Goal: Navigation & Orientation: Find specific page/section

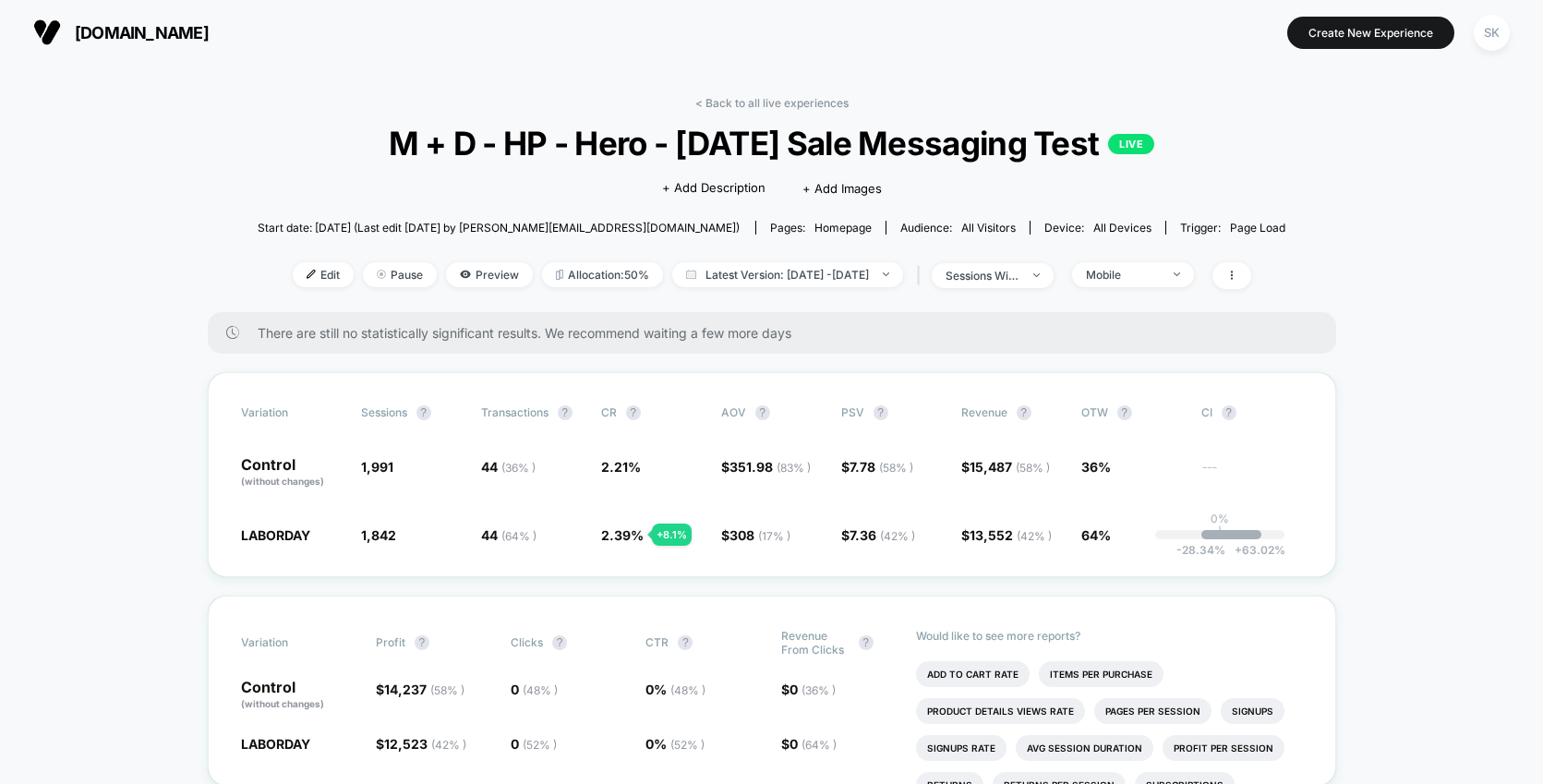
click at [799, 115] on div "< Back to all live experiences M + D - HP - Hero - [DATE] Sale Messaging Test L…" at bounding box center [772, 205] width 1029 height 216
click at [805, 101] on link "< Back to all live experiences" at bounding box center [772, 103] width 153 height 14
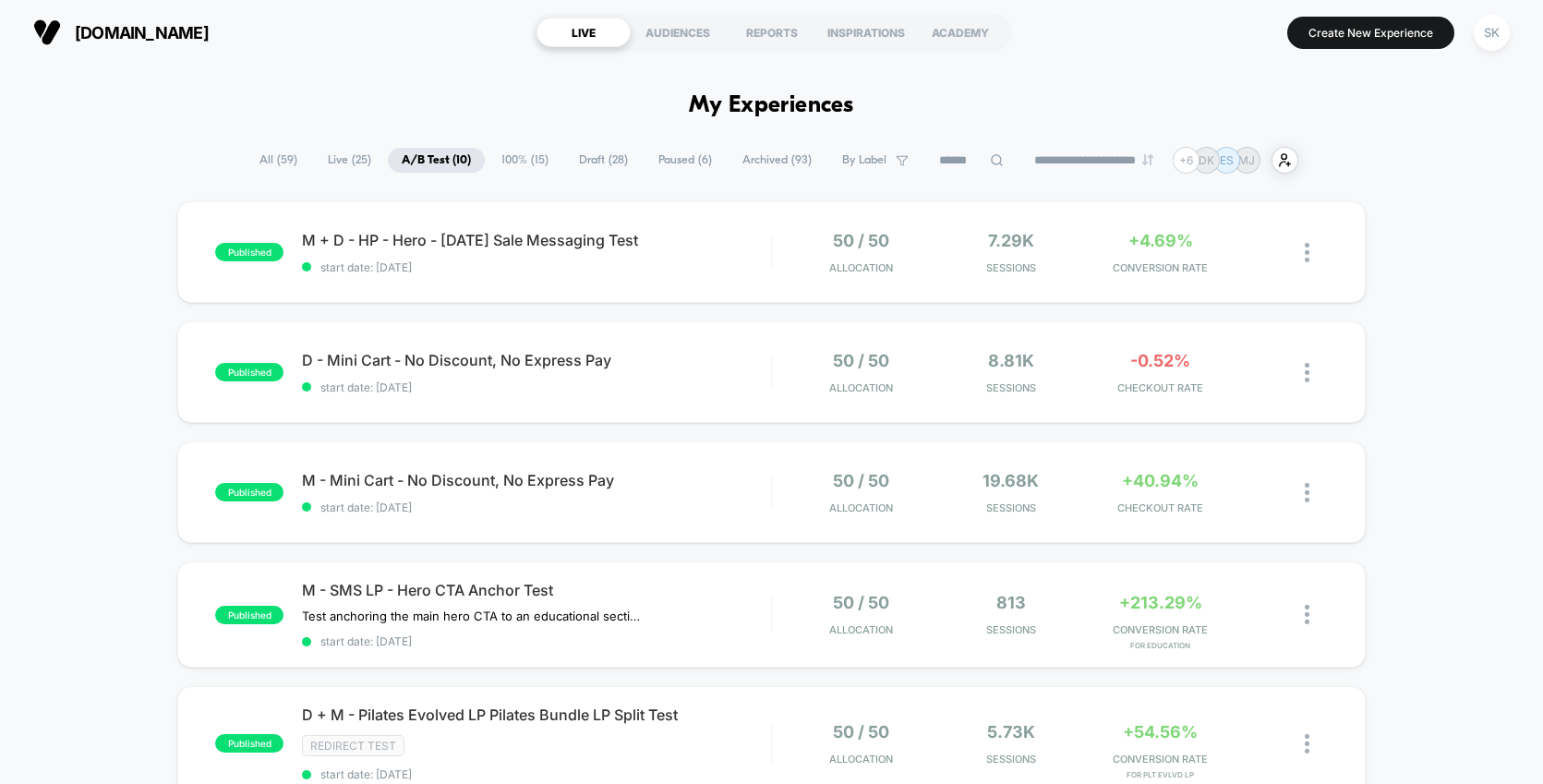
click at [328, 51] on section "[DOMAIN_NAME]" at bounding box center [271, 31] width 487 height 46
click at [524, 272] on span "start date: 8/23/2025" at bounding box center [537, 267] width 470 height 14
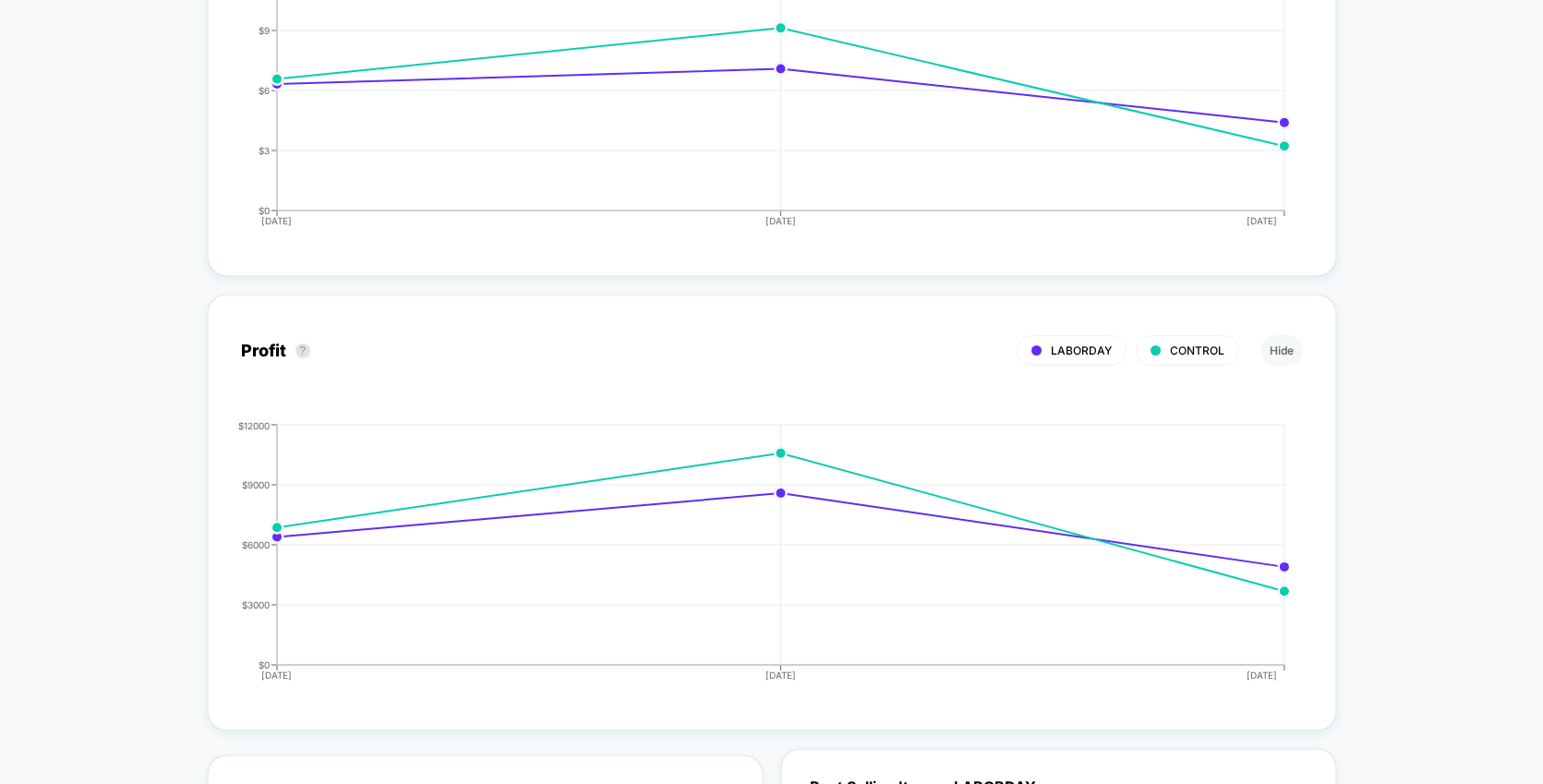
click at [1438, 488] on div "< Back to all live experiences M + D - HP - Hero - Labor Day Sale Messaging Tes…" at bounding box center [772, 426] width 1543 height 4569
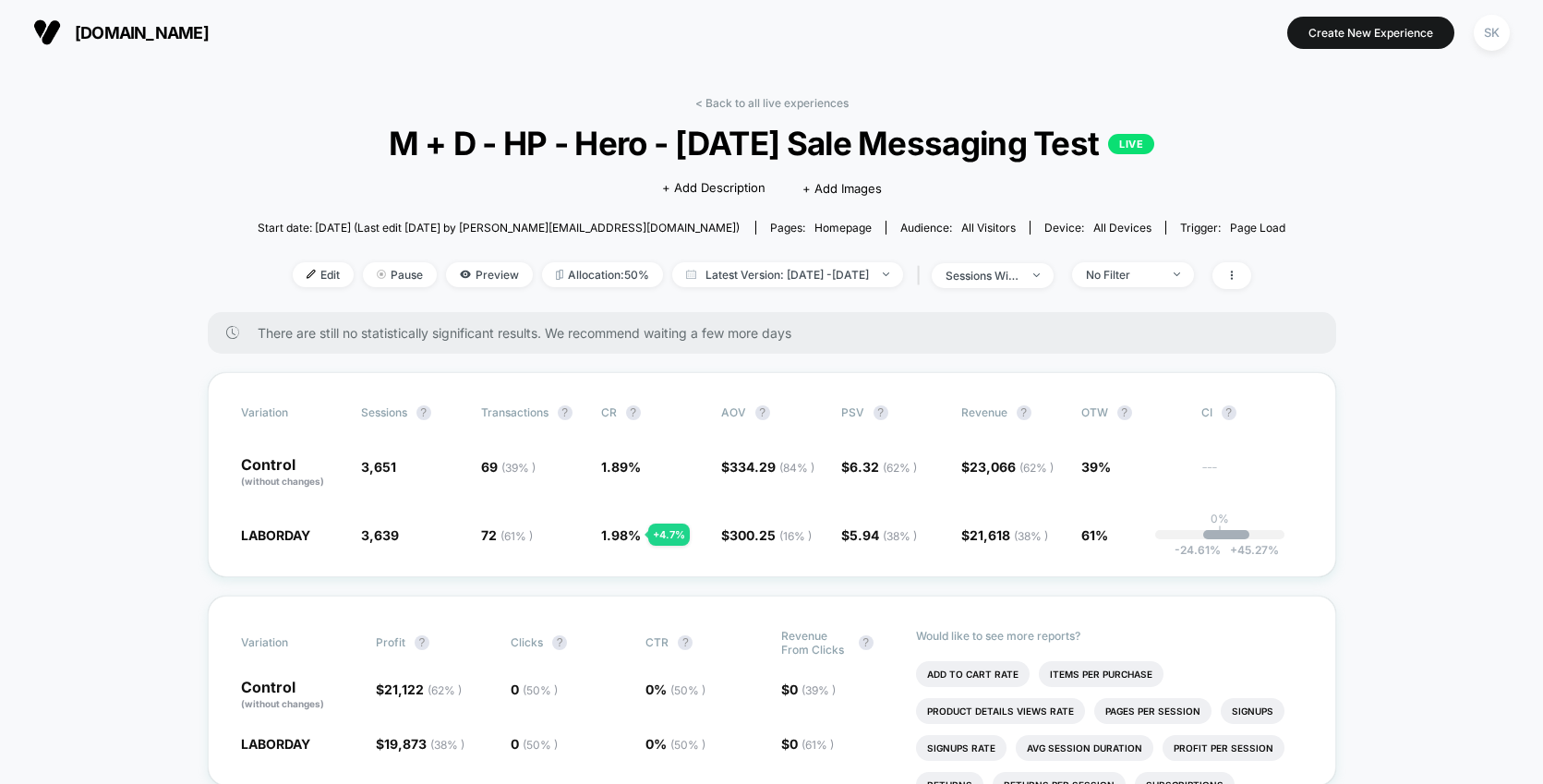
click at [753, 114] on div "< Back to all live experiences M + D - HP - Hero - Labor Day Sale Messaging Tes…" at bounding box center [772, 205] width 1029 height 216
click at [754, 107] on link "< Back to all live experiences" at bounding box center [772, 103] width 153 height 14
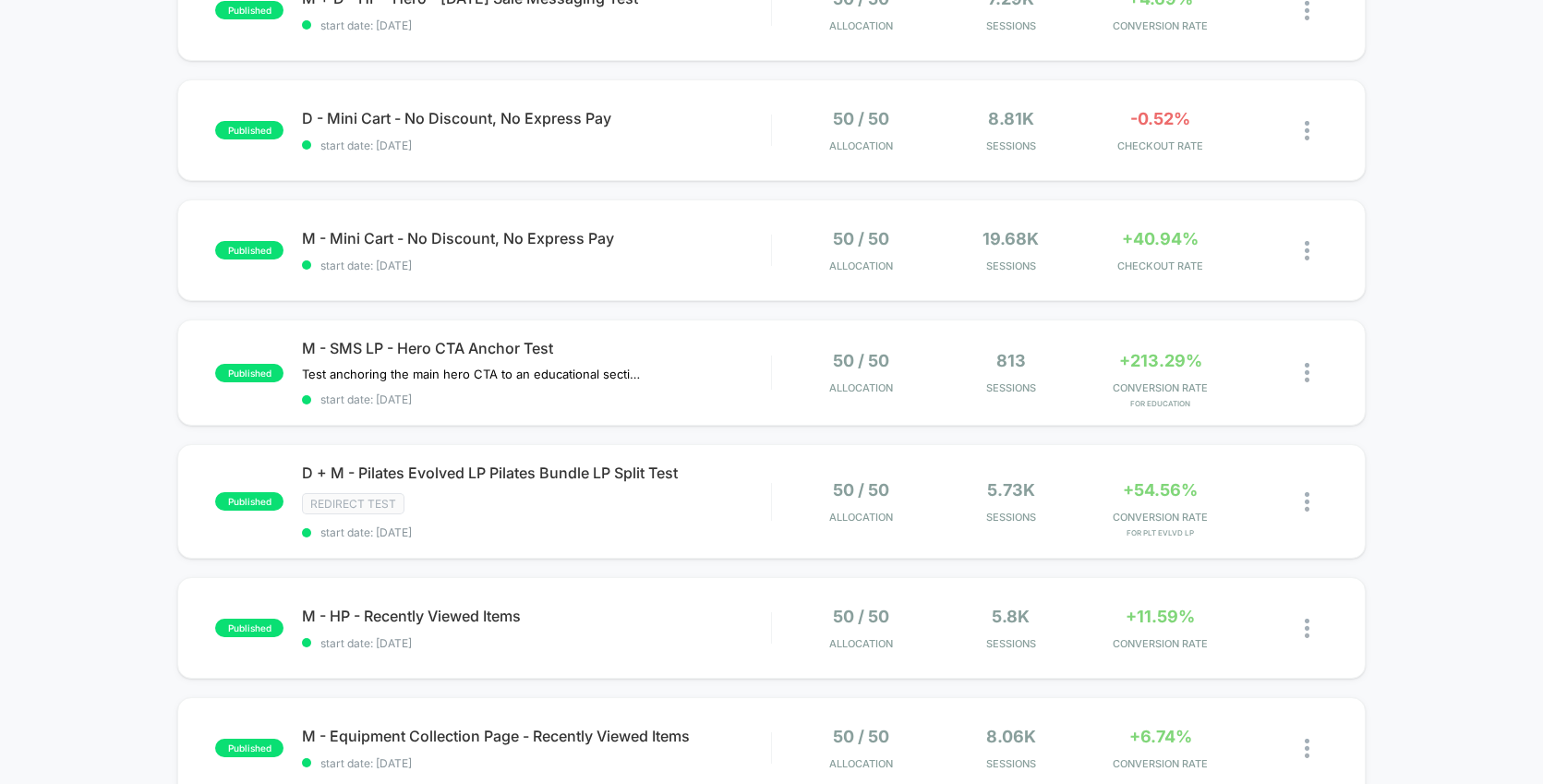
scroll to position [236, 0]
